Goal: Find specific page/section

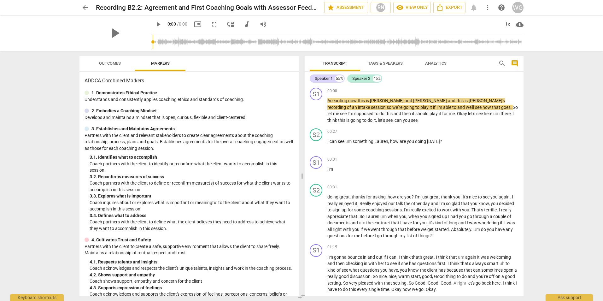
click at [84, 8] on span "arrow_back" at bounding box center [85, 8] width 8 height 8
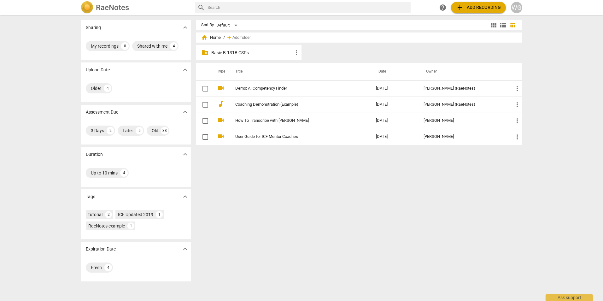
click at [241, 51] on p "Basic B-131B CSPs" at bounding box center [251, 52] width 81 height 7
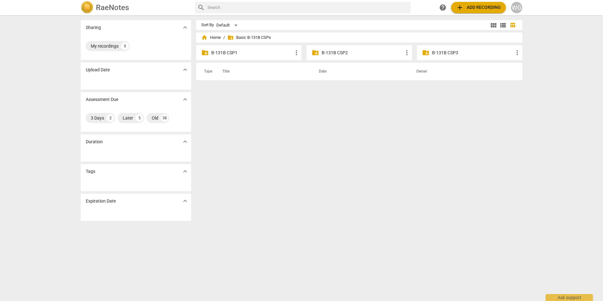
click at [453, 51] on p "B-131B CSP3" at bounding box center [472, 52] width 81 height 7
